Goal: Task Accomplishment & Management: Complete application form

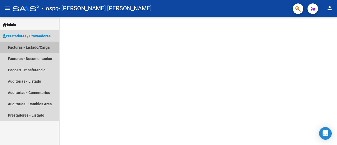
click at [36, 48] on link "Facturas - Listado/Carga" at bounding box center [29, 47] width 59 height 11
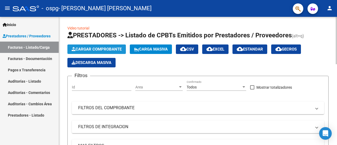
click at [107, 50] on span "Cargar Comprobante" at bounding box center [97, 49] width 50 height 5
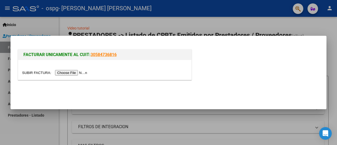
click at [87, 72] on input "file" at bounding box center [55, 73] width 67 height 6
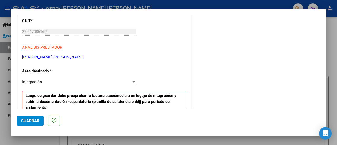
scroll to position [79, 0]
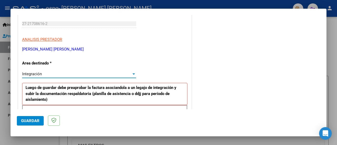
click at [133, 74] on div at bounding box center [134, 74] width 3 height 1
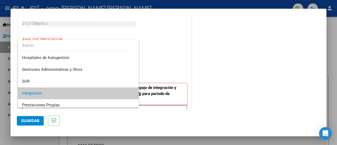
scroll to position [20, 0]
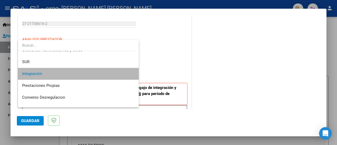
click at [132, 74] on mat-option "Integración" at bounding box center [78, 74] width 121 height 12
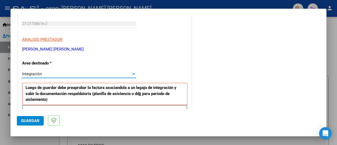
scroll to position [105, 0]
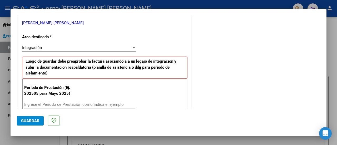
click at [69, 86] on p "Período de Prestación (Ej: 202505 para Mayo 2025)" at bounding box center [48, 91] width 48 height 12
drag, startPoint x: 49, startPoint y: 94, endPoint x: 59, endPoint y: 91, distance: 10.8
click at [50, 93] on p "Período de Prestación (Ej: 202505 para Mayo 2025)" at bounding box center [48, 91] width 48 height 12
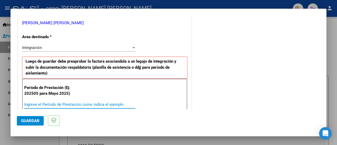
click at [39, 104] on input "Ingrese el Período de Prestación como indica el ejemplo" at bounding box center [79, 104] width 111 height 5
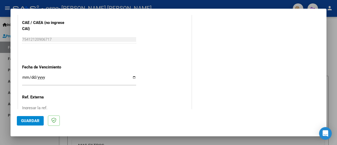
scroll to position [343, 0]
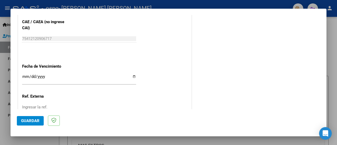
type input "202509"
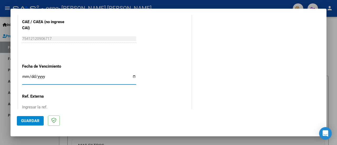
click at [24, 77] on input "Ingresar la fecha" at bounding box center [79, 79] width 114 height 8
click at [23, 78] on input "Ingresar la fecha" at bounding box center [79, 79] width 114 height 8
drag, startPoint x: 25, startPoint y: 79, endPoint x: 30, endPoint y: 79, distance: 5.0
click at [25, 79] on input "Ingresar la fecha" at bounding box center [79, 79] width 114 height 8
click at [40, 81] on input "Ingresar la fecha" at bounding box center [79, 79] width 114 height 8
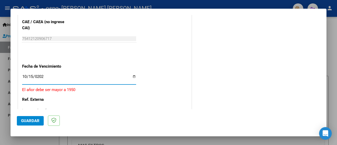
type input "[DATE]"
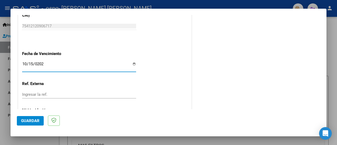
scroll to position [380, 0]
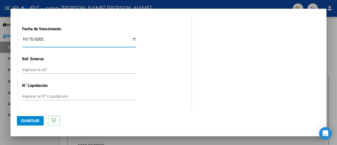
click at [22, 120] on span "Guardar" at bounding box center [30, 121] width 18 height 5
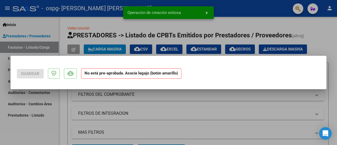
scroll to position [0, 0]
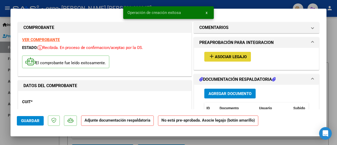
click at [233, 54] on span "add Asociar Legajo" at bounding box center [228, 56] width 38 height 5
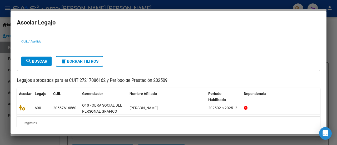
scroll to position [13, 0]
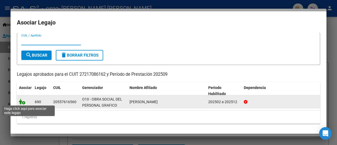
click at [20, 101] on icon at bounding box center [22, 102] width 6 height 6
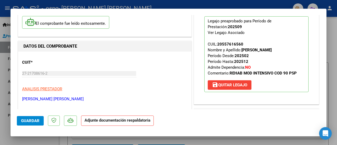
scroll to position [53, 0]
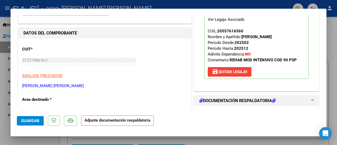
click at [95, 121] on strong "Adjunte documentación respaldatoria" at bounding box center [118, 120] width 66 height 5
click at [218, 99] on h1 "DOCUMENTACIÓN RESPALDATORIA" at bounding box center [237, 101] width 76 height 6
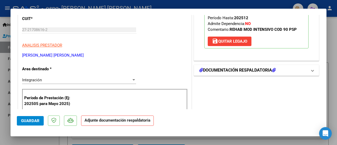
scroll to position [105, 0]
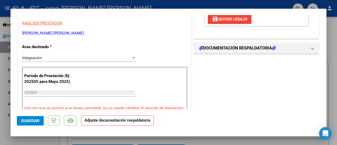
click at [37, 91] on input "202509" at bounding box center [79, 92] width 111 height 5
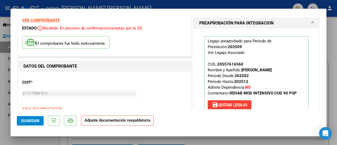
scroll to position [79, 0]
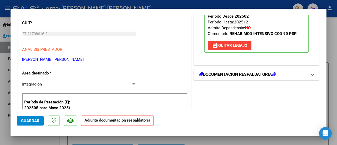
click at [200, 73] on icon at bounding box center [201, 74] width 4 height 4
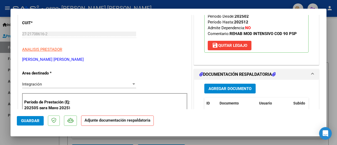
click at [221, 87] on span "Agregar Documento" at bounding box center [230, 88] width 43 height 5
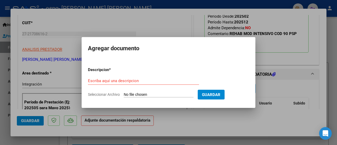
click at [118, 84] on div "Escriba aquí una descripcion" at bounding box center [143, 81] width 111 height 8
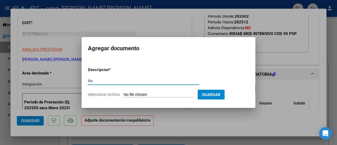
type input "A"
type input "p"
click at [89, 81] on input "planilla asistencia" at bounding box center [143, 81] width 111 height 5
type input "Planilla asistencia"
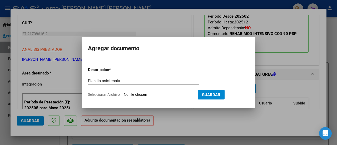
click at [179, 94] on input "Seleccionar Archivo" at bounding box center [159, 94] width 70 height 5
type input "C:\fakepath\Asistencia Lopez_10_08_2025.pdf"
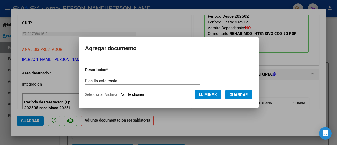
click at [244, 95] on span "Guardar" at bounding box center [239, 94] width 18 height 5
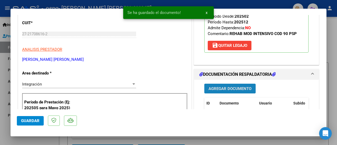
click at [233, 88] on span "Agregar Documento" at bounding box center [230, 88] width 43 height 5
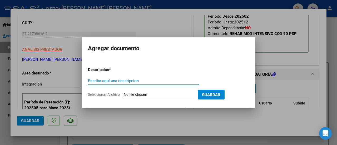
click at [121, 82] on input "Escriba aquí una descripcion" at bounding box center [143, 81] width 111 height 5
type input "Autorizacion"
click at [130, 94] on input "Seleccionar Archivo" at bounding box center [159, 94] width 70 height 5
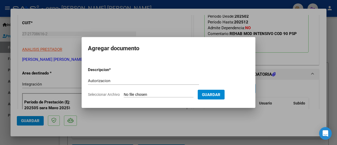
type input "C:\fakepath\AUTORIZACION 2025 [PERSON_NAME][DEMOGRAPHIC_DATA]jpg"
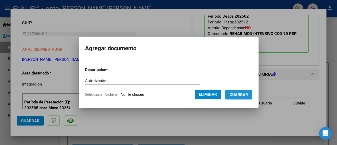
click at [252, 96] on button "Guardar" at bounding box center [239, 95] width 27 height 10
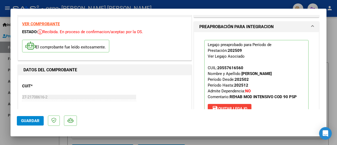
scroll to position [0, 0]
